Goal: Check status: Check status

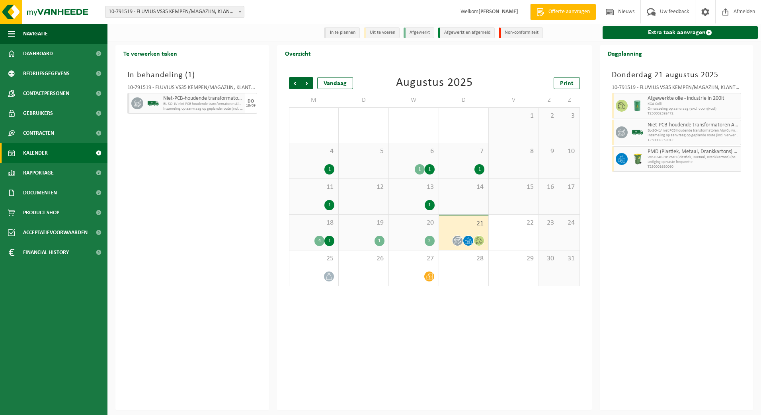
click at [238, 12] on span at bounding box center [240, 11] width 8 height 10
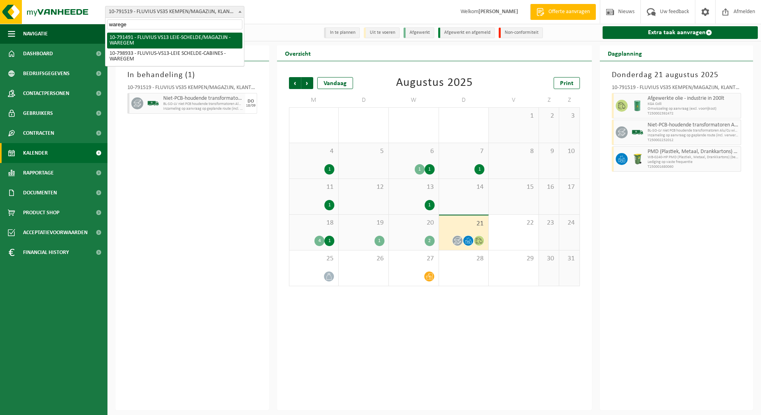
type input "warege"
select select "30232"
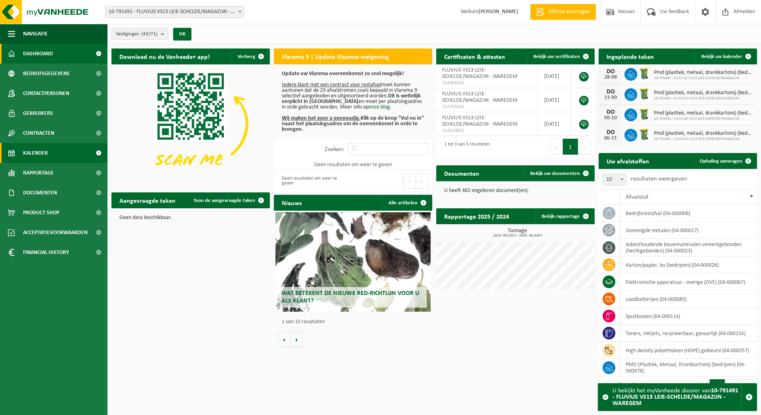
click at [53, 153] on link "Kalender" at bounding box center [53, 153] width 107 height 20
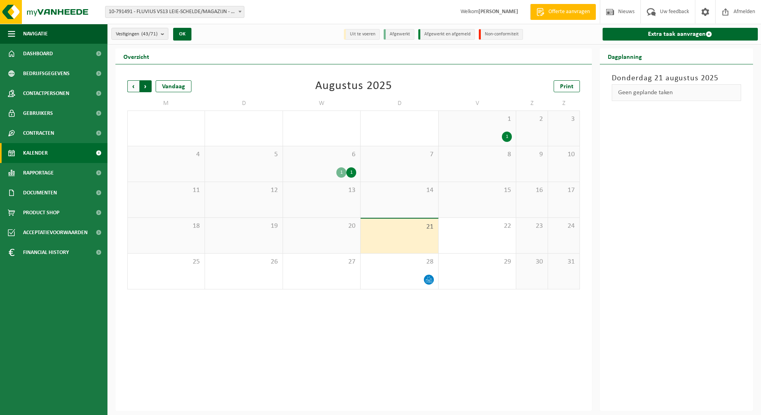
click at [132, 85] on span "Vorige" at bounding box center [133, 86] width 12 height 12
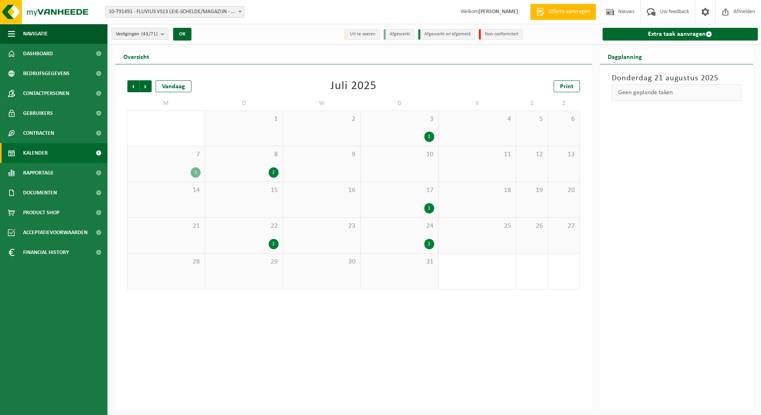
click at [191, 166] on div "7 1" at bounding box center [166, 163] width 77 height 35
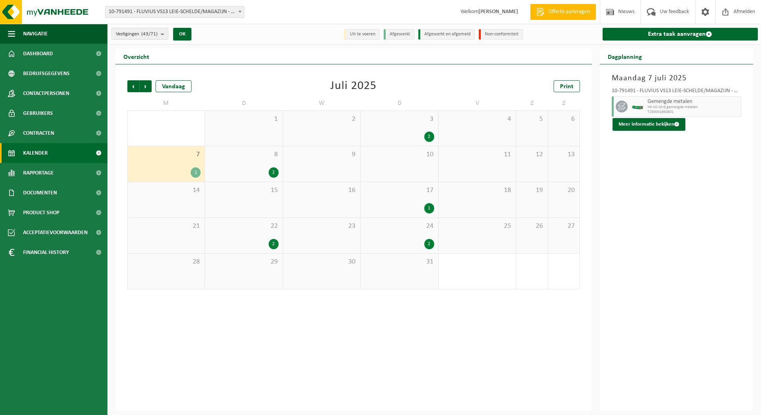
click at [398, 132] on div "2" at bounding box center [398, 137] width 69 height 10
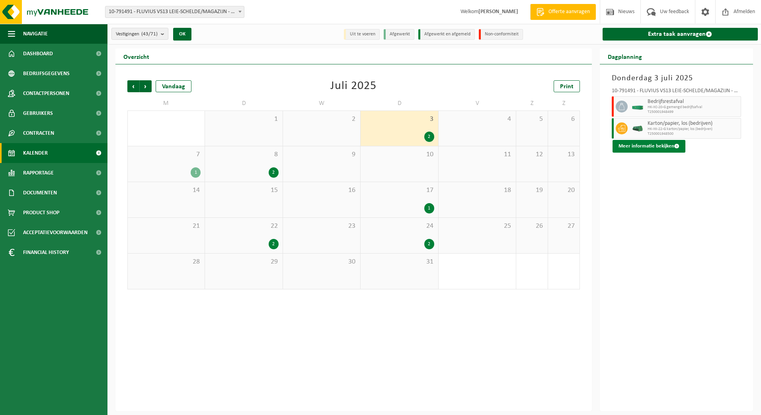
click at [659, 146] on button "Meer informatie bekijken" at bounding box center [648, 146] width 73 height 13
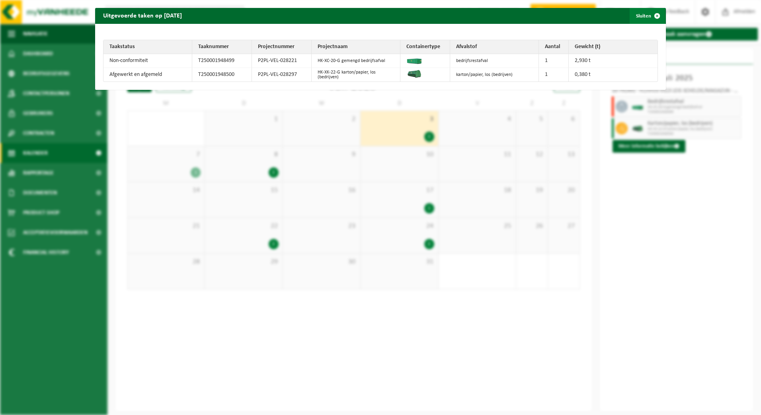
click at [651, 21] on span "button" at bounding box center [657, 16] width 16 height 16
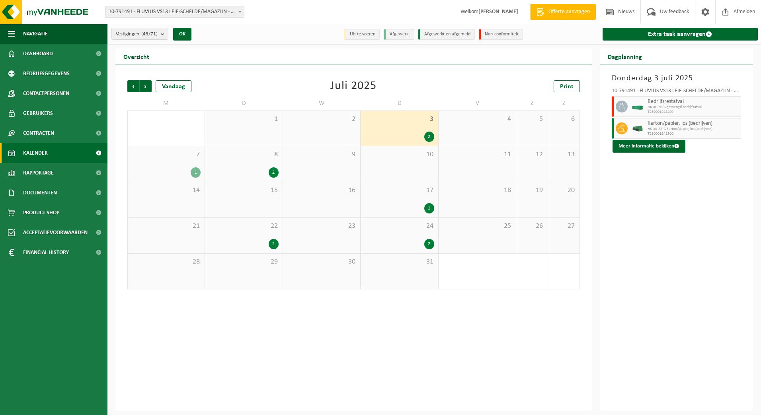
click at [183, 165] on div "7 1" at bounding box center [166, 163] width 77 height 35
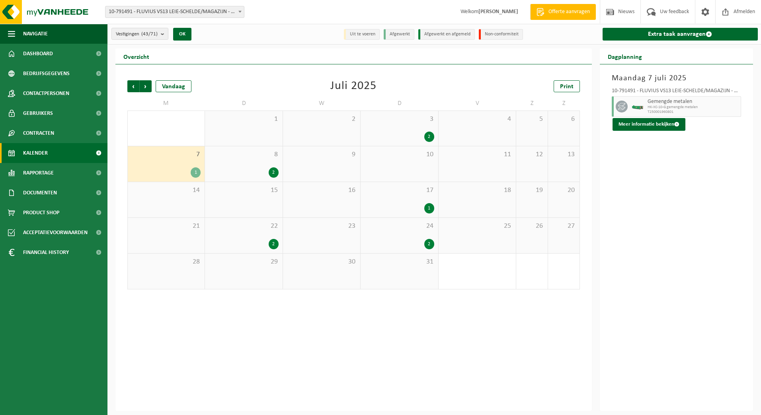
click at [413, 122] on span "3" at bounding box center [398, 119] width 69 height 9
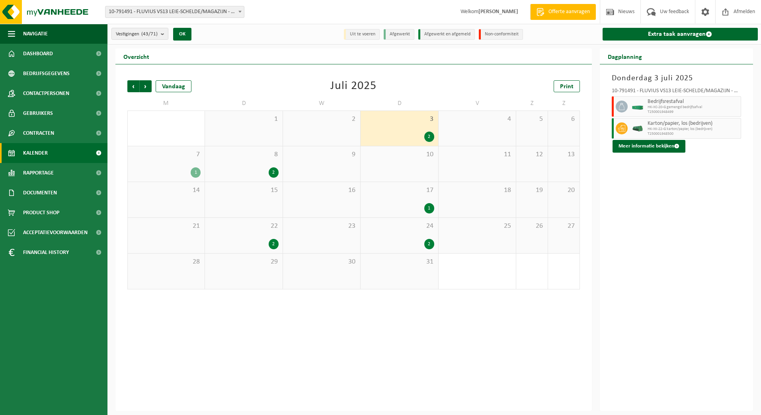
click at [178, 16] on span "10-791491 - FLUVIUS VS13 LEIE-SCHELDE/MAGAZIJN - WAREGEM" at bounding box center [174, 11] width 138 height 11
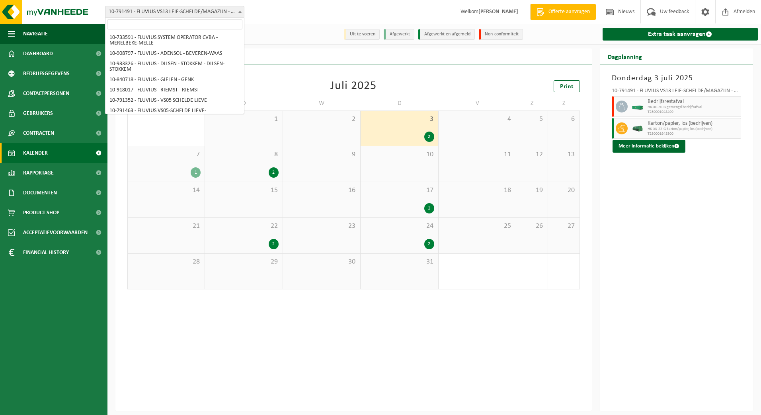
scroll to position [685, 0]
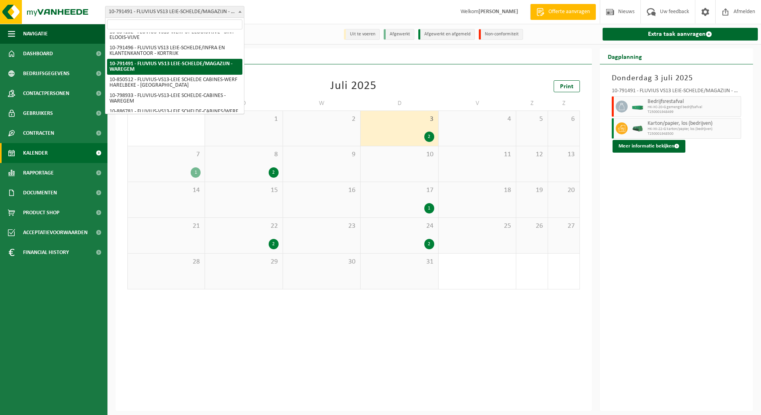
click at [179, 26] on input "search" at bounding box center [174, 24] width 135 height 10
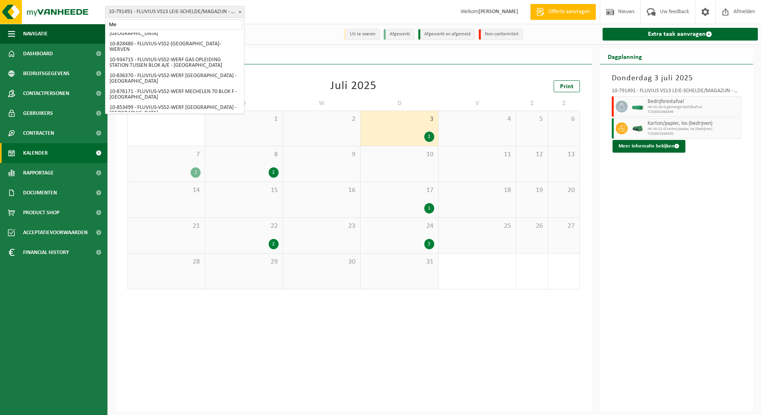
scroll to position [0, 0]
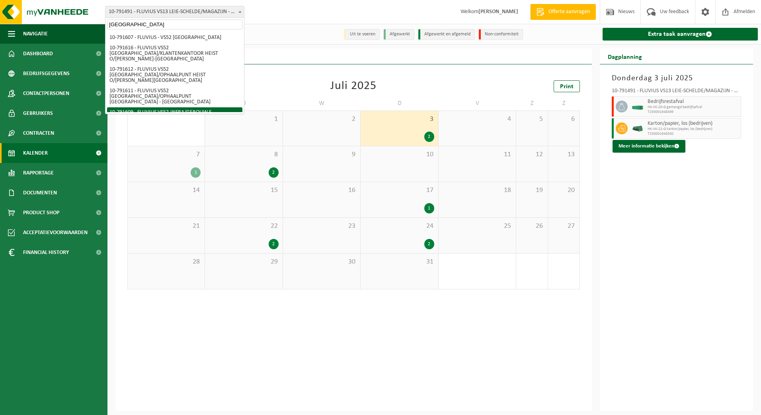
type input "Mechelen"
select select "30273"
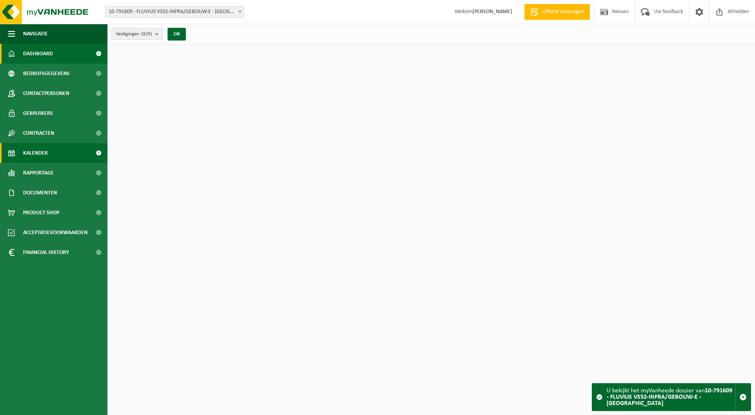
click at [37, 161] on span "Kalender" at bounding box center [35, 153] width 25 height 20
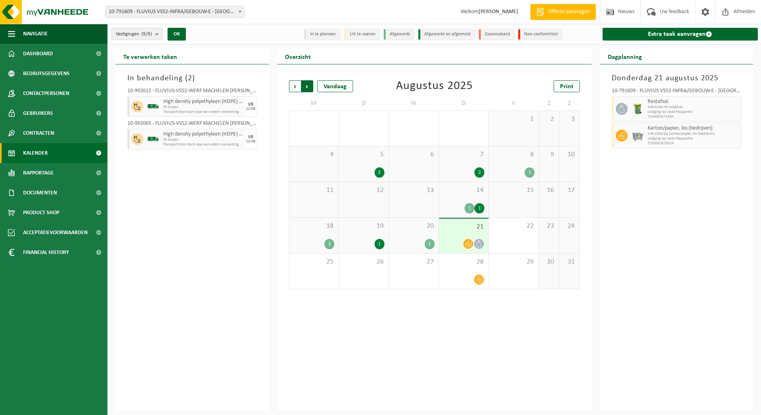
click at [296, 87] on span "Vorige" at bounding box center [295, 86] width 12 height 12
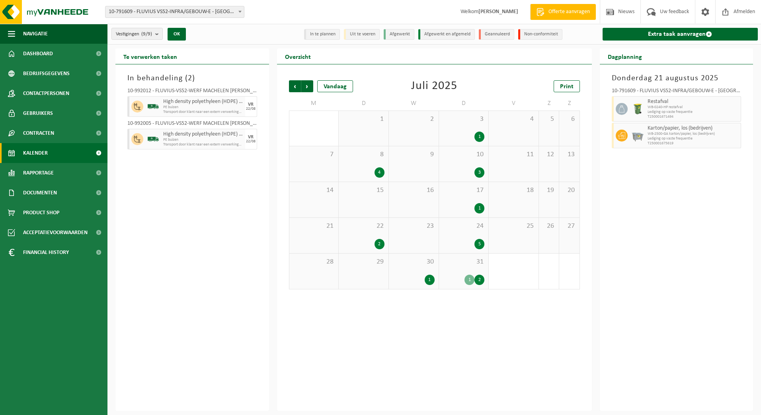
click at [459, 158] on span "10" at bounding box center [464, 154] width 42 height 9
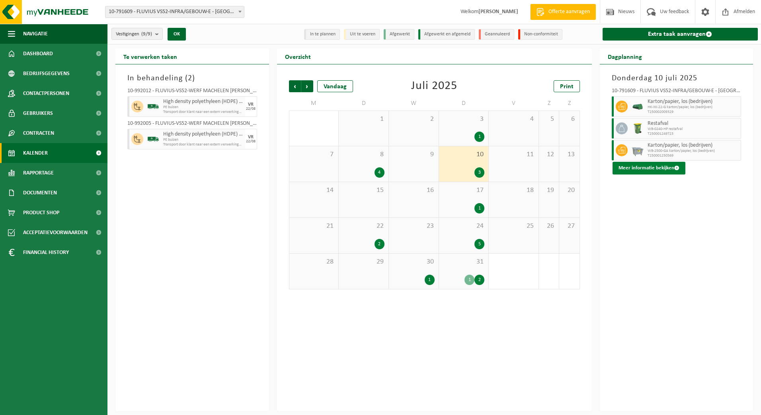
click at [655, 167] on button "Meer informatie bekijken" at bounding box center [648, 168] width 73 height 13
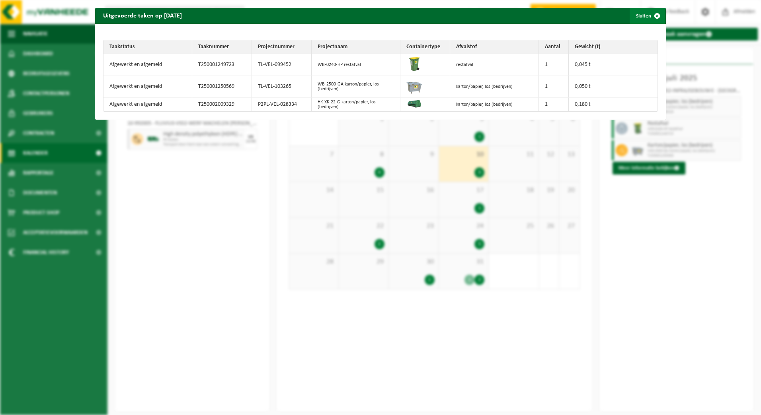
click at [657, 14] on span "button" at bounding box center [657, 16] width 16 height 16
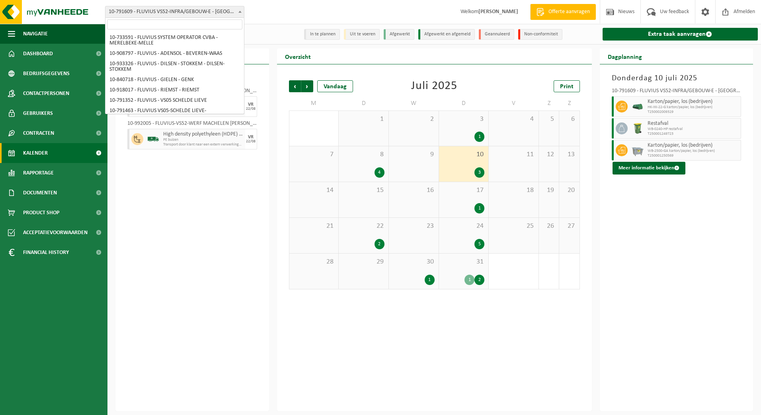
click at [236, 12] on span at bounding box center [240, 11] width 8 height 10
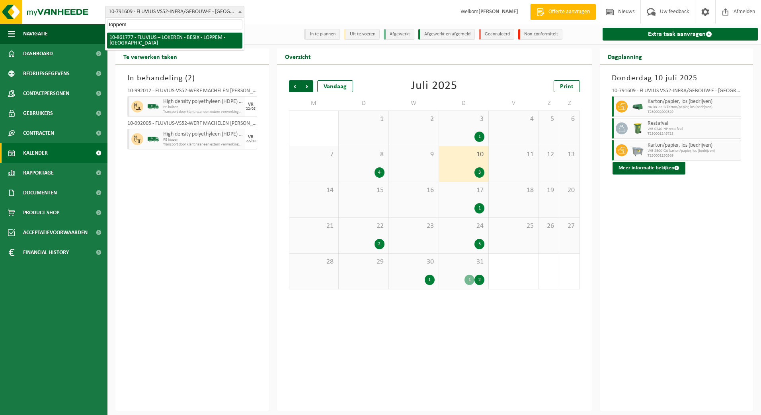
type input "loppem"
select select "100777"
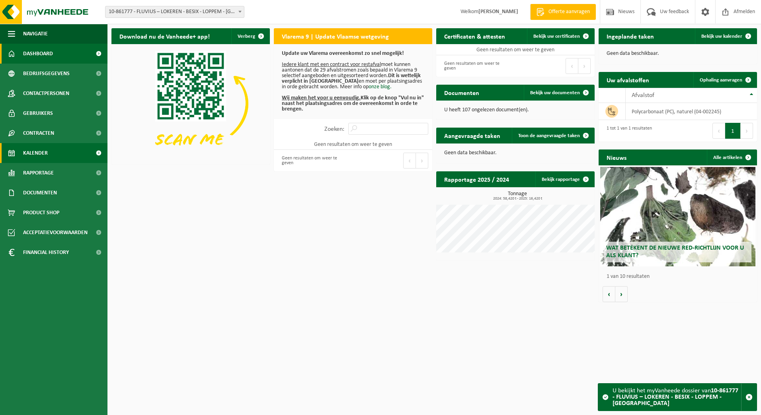
click at [48, 152] on link "Kalender" at bounding box center [53, 153] width 107 height 20
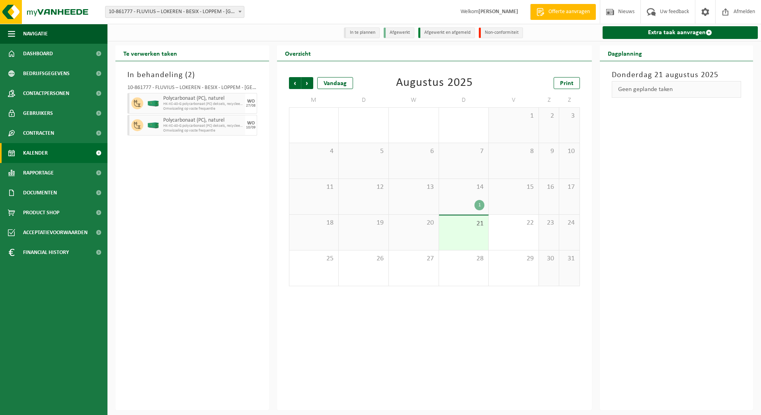
click at [455, 208] on div "1" at bounding box center [464, 205] width 42 height 10
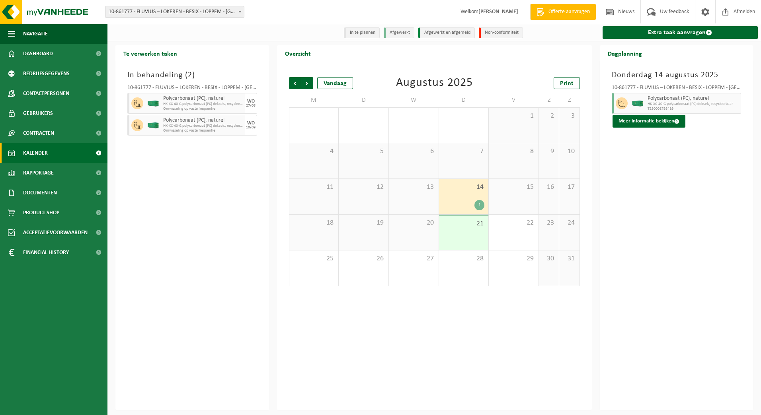
click at [238, 10] on span at bounding box center [240, 11] width 8 height 10
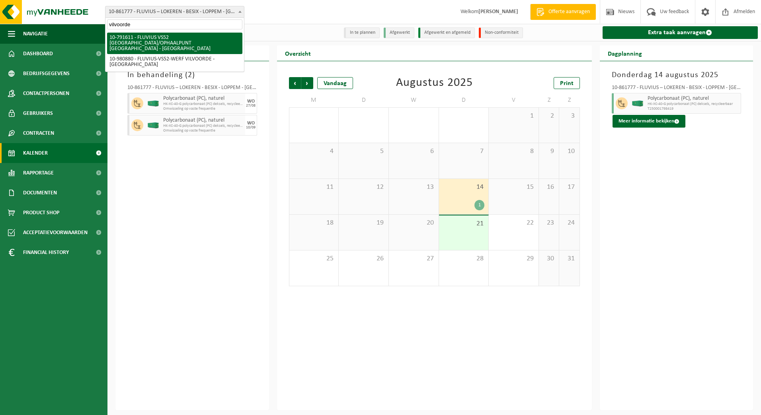
type input "vilvoorde"
select select "30274"
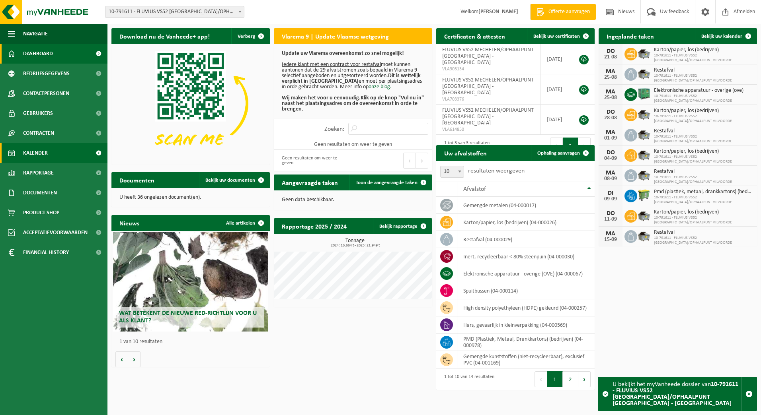
click at [34, 154] on span "Kalender" at bounding box center [35, 153] width 25 height 20
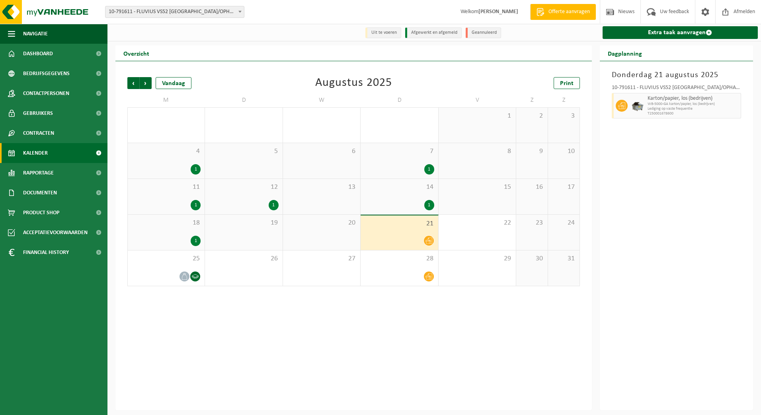
click at [184, 204] on div "1" at bounding box center [166, 205] width 69 height 10
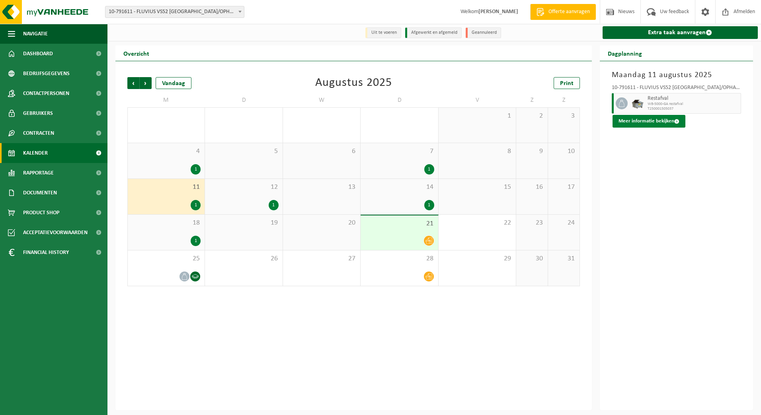
click at [652, 124] on button "Meer informatie bekijken" at bounding box center [648, 121] width 73 height 13
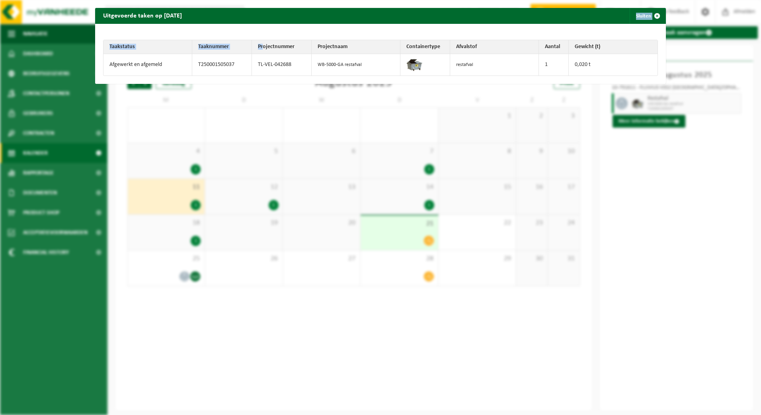
drag, startPoint x: 275, startPoint y: 18, endPoint x: 261, endPoint y: 47, distance: 31.9
click at [261, 47] on div "Uitgevoerde taken op [DATE] Sluiten Taakstatus Taaknummer Projectnummer Project…" at bounding box center [380, 46] width 571 height 76
drag, startPoint x: 261, startPoint y: 47, endPoint x: 218, endPoint y: 31, distance: 45.7
click at [218, 31] on div "Taakstatus Taaknummer Projectnummer Projectnaam Containertype Afvalstof Aantal …" at bounding box center [380, 54] width 571 height 60
click at [654, 18] on span "button" at bounding box center [657, 16] width 16 height 16
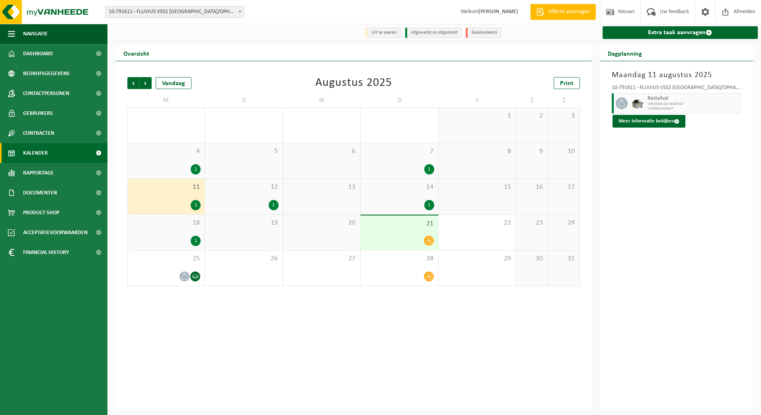
click at [184, 191] on span "11" at bounding box center [166, 187] width 69 height 9
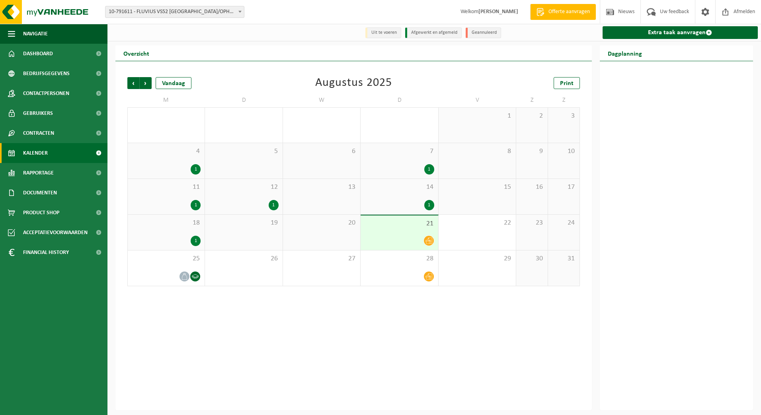
click at [184, 191] on span "11" at bounding box center [166, 187] width 69 height 9
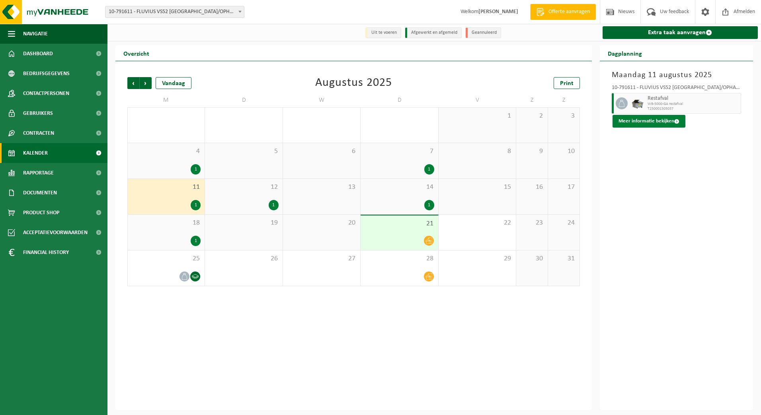
click at [659, 121] on button "Meer informatie bekijken" at bounding box center [648, 121] width 73 height 13
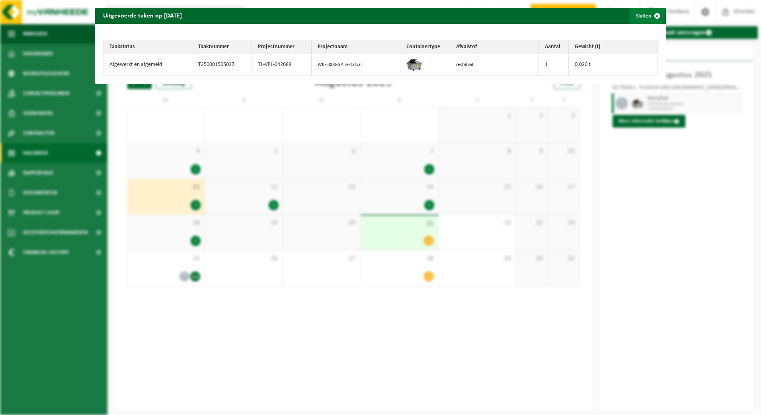
click at [652, 16] on span "button" at bounding box center [657, 16] width 16 height 16
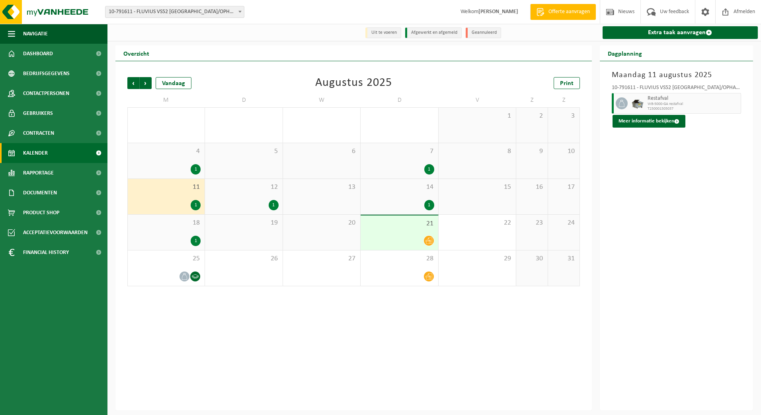
click at [177, 232] on div "18 1" at bounding box center [166, 232] width 77 height 35
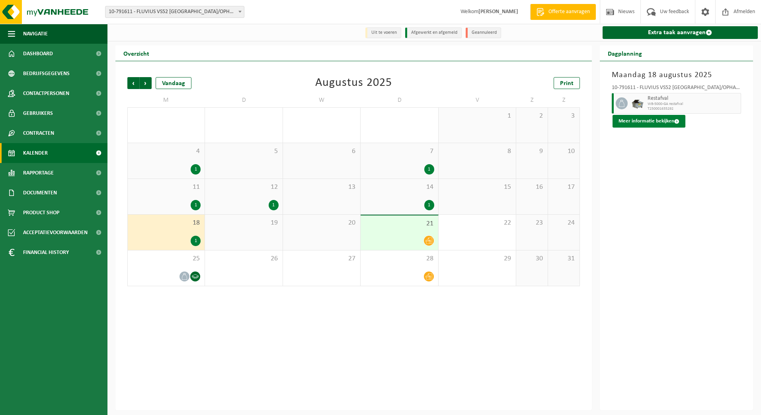
click at [659, 121] on button "Meer informatie bekijken" at bounding box center [648, 121] width 73 height 13
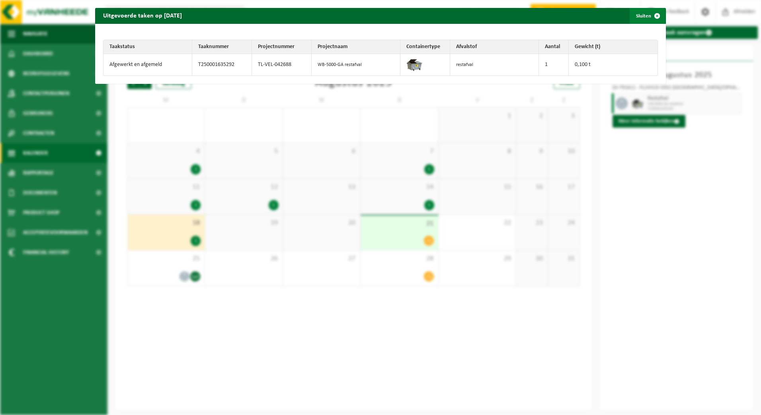
click at [649, 17] on span "button" at bounding box center [657, 16] width 16 height 16
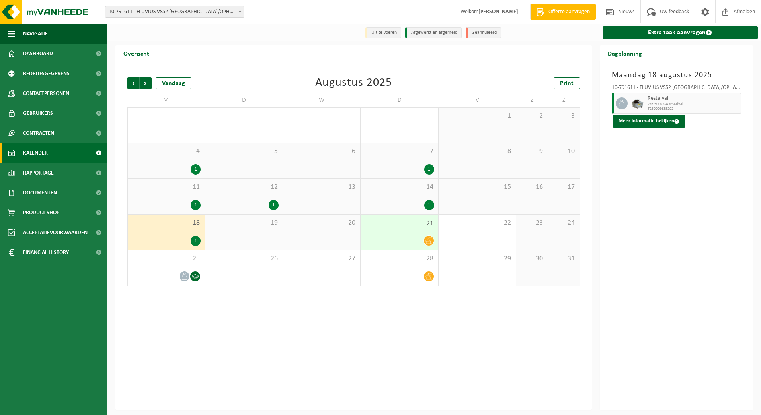
click at [631, 212] on div "Maandag 18 augustus 2025 10-791611 - FLUVIUS VS52 MECHELEN/OPHAALPUNT VILVOORDE…" at bounding box center [677, 235] width 154 height 349
click at [29, 152] on span "Kalender" at bounding box center [35, 153] width 25 height 20
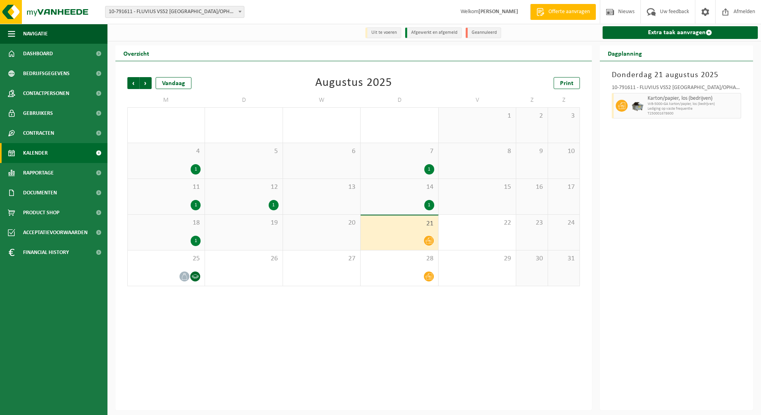
click at [193, 240] on div "1" at bounding box center [196, 241] width 10 height 10
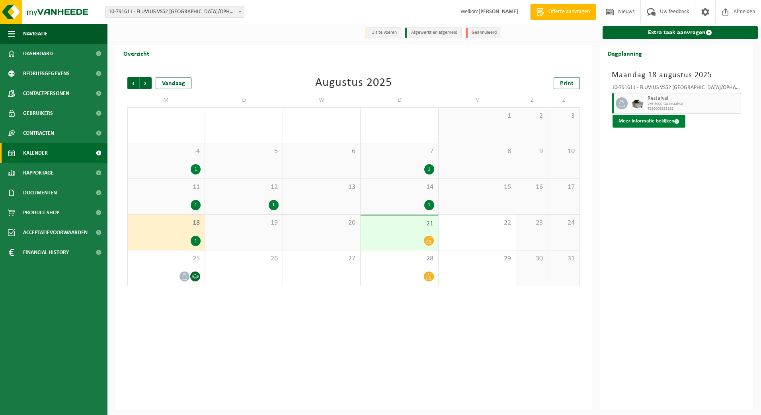
click at [648, 123] on button "Meer informatie bekijken" at bounding box center [648, 121] width 73 height 13
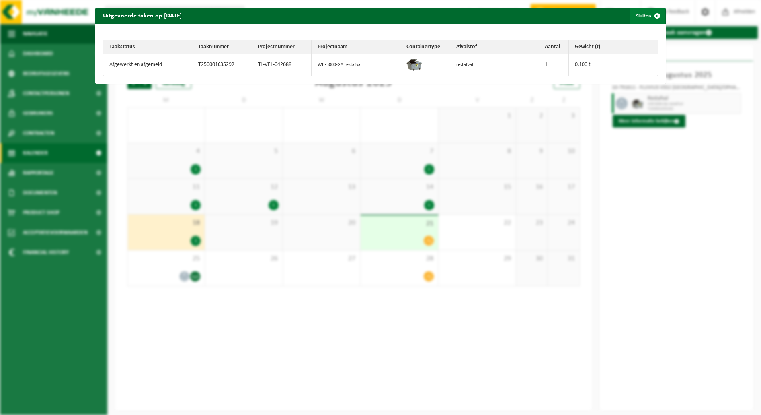
click at [650, 14] on span "button" at bounding box center [657, 16] width 16 height 16
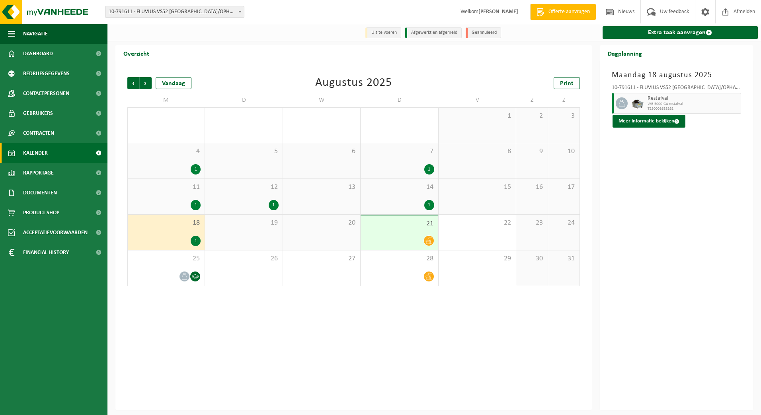
click at [181, 193] on div "11 1" at bounding box center [166, 196] width 77 height 35
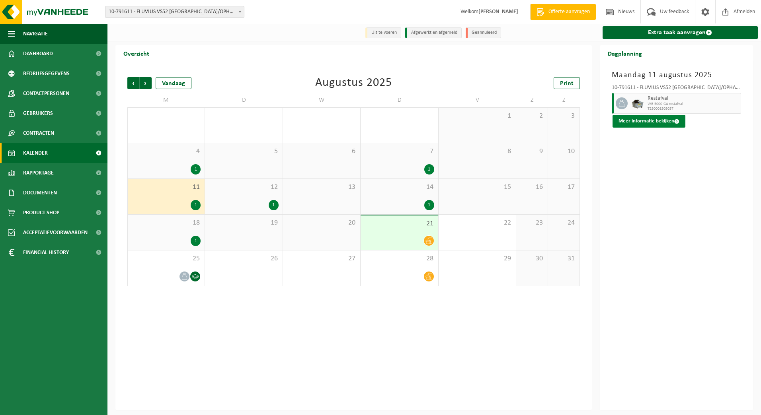
click at [637, 121] on button "Meer informatie bekijken" at bounding box center [648, 121] width 73 height 13
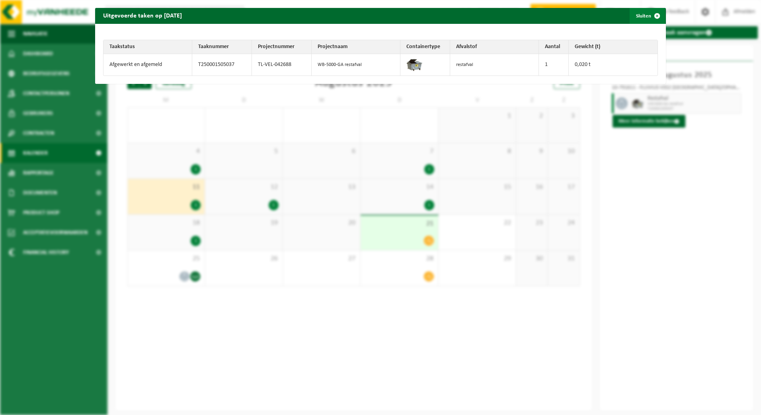
click at [654, 18] on span "button" at bounding box center [657, 16] width 16 height 16
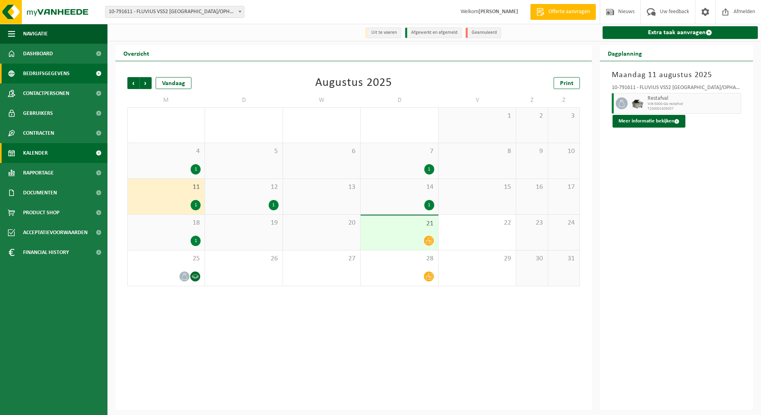
click at [48, 66] on span "Bedrijfsgegevens" at bounding box center [46, 74] width 47 height 20
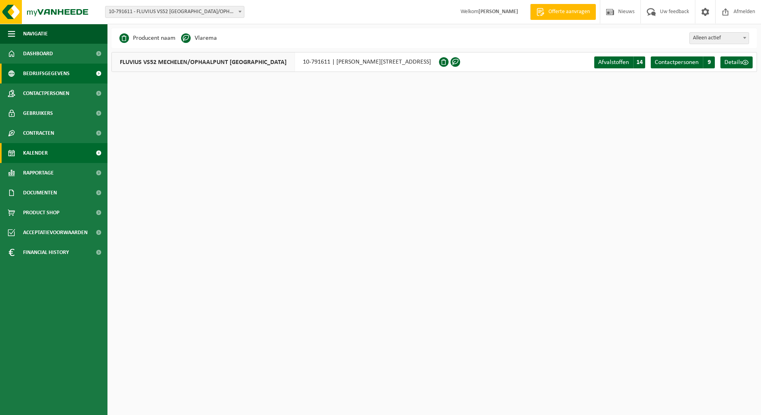
click at [40, 152] on span "Kalender" at bounding box center [35, 153] width 25 height 20
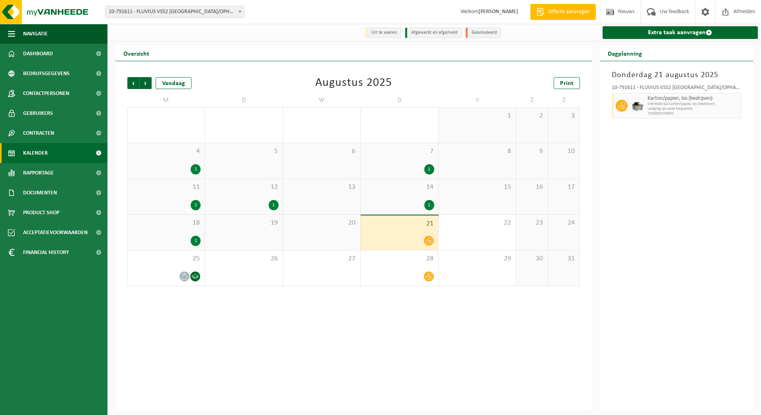
click at [197, 206] on div "1" at bounding box center [196, 205] width 10 height 10
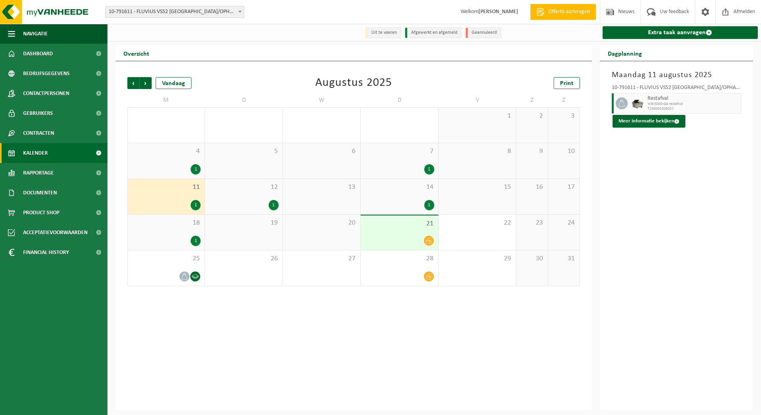
click at [196, 240] on div "1" at bounding box center [196, 241] width 10 height 10
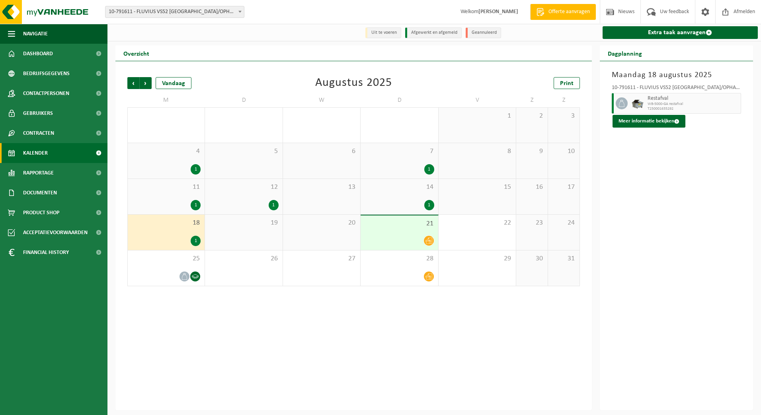
click at [192, 205] on div "1" at bounding box center [196, 205] width 10 height 10
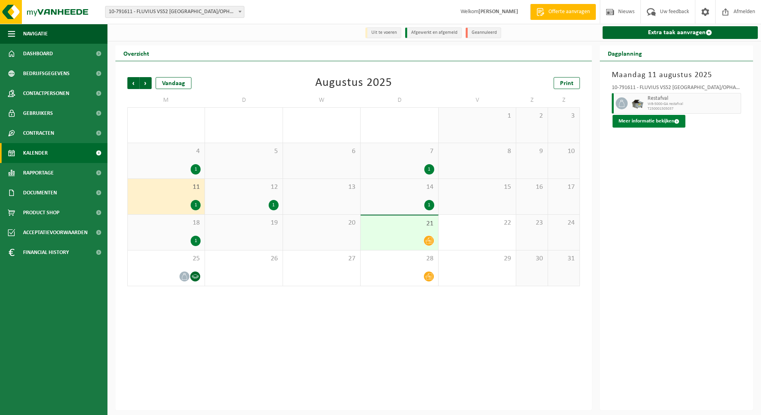
click at [641, 120] on button "Meer informatie bekijken" at bounding box center [648, 121] width 73 height 13
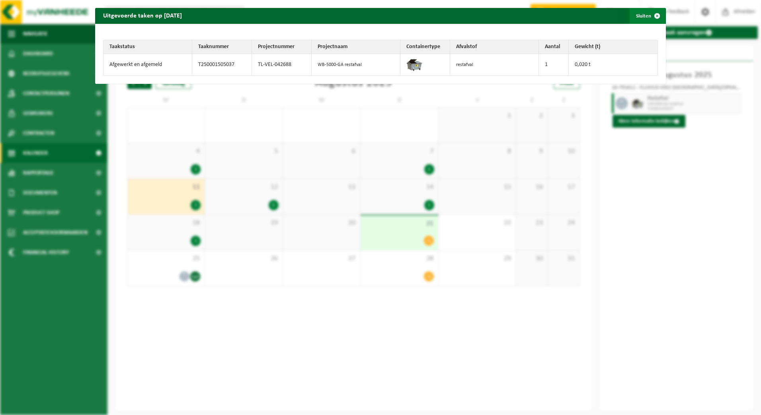
click at [650, 17] on span "button" at bounding box center [657, 16] width 16 height 16
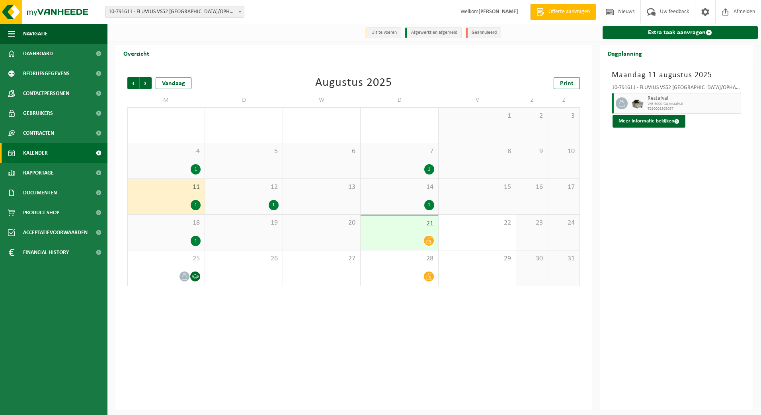
click at [180, 235] on div "18 1" at bounding box center [166, 232] width 77 height 35
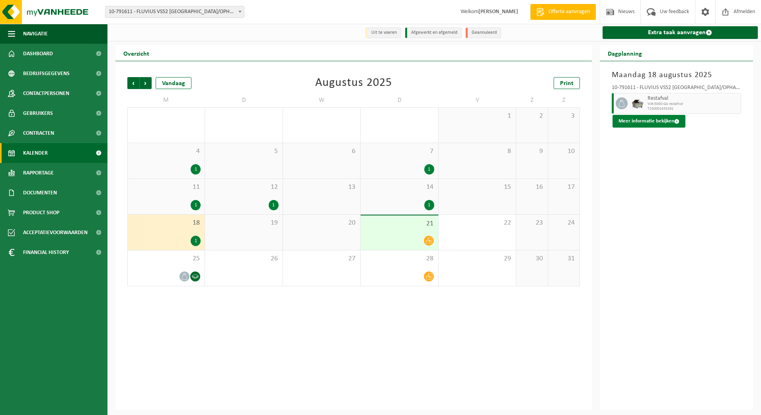
click at [645, 121] on button "Meer informatie bekijken" at bounding box center [648, 121] width 73 height 13
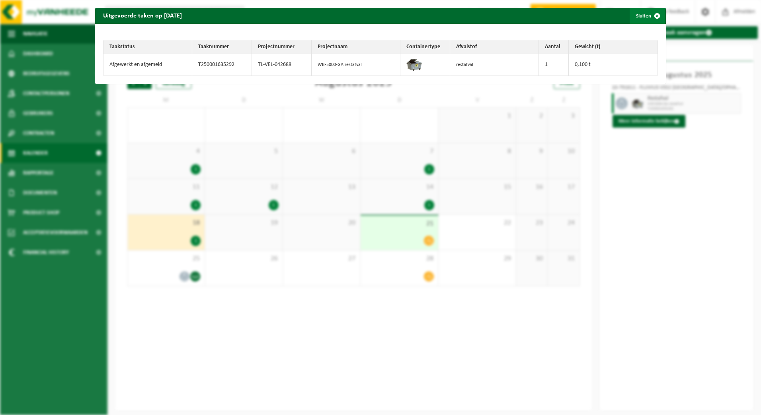
click at [649, 19] on span "button" at bounding box center [657, 16] width 16 height 16
